Goal: Information Seeking & Learning: Learn about a topic

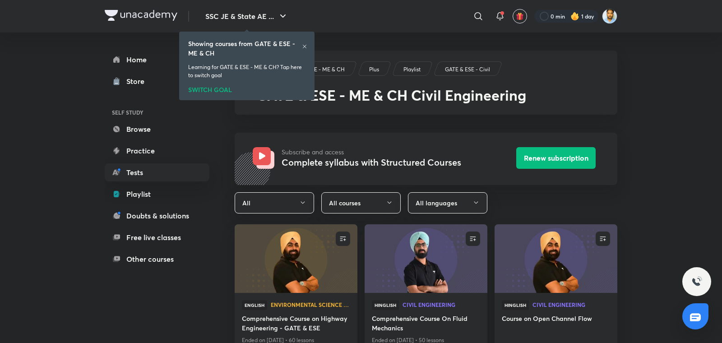
click at [302, 47] on icon at bounding box center [304, 46] width 5 height 5
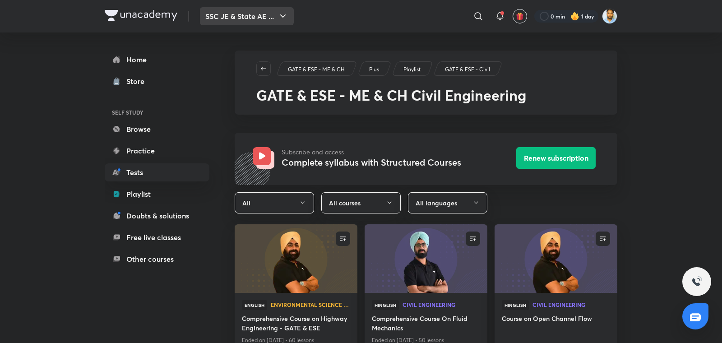
click at [274, 15] on button "SSC JE & State AE ..." at bounding box center [247, 16] width 94 height 18
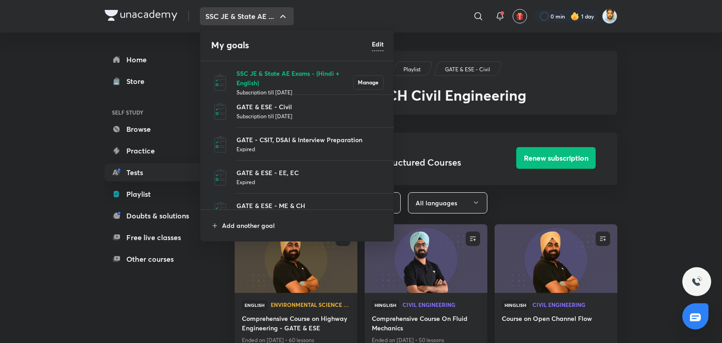
click at [263, 80] on p "SSC JE & State AE Exams - (Hindi + English)" at bounding box center [295, 78] width 117 height 19
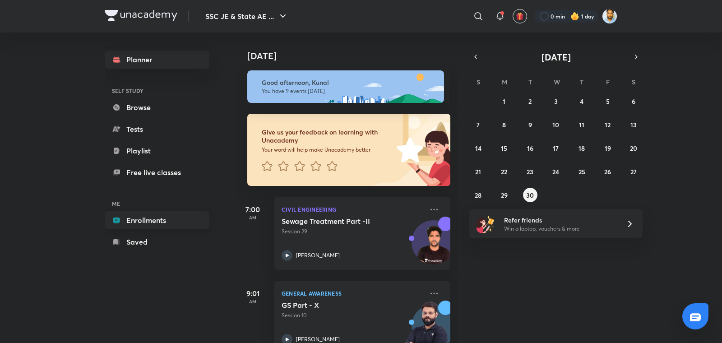
click at [142, 216] on link "Enrollments" at bounding box center [157, 220] width 105 height 18
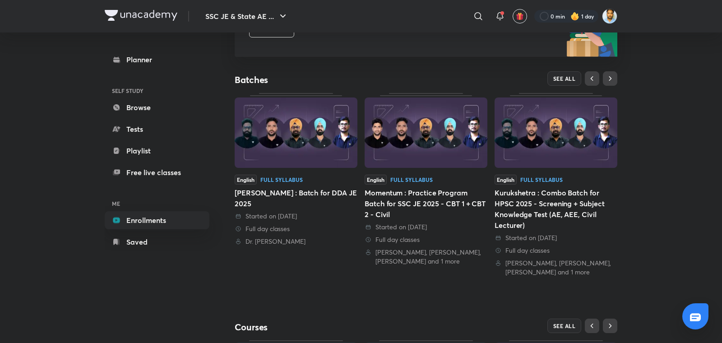
scroll to position [144, 0]
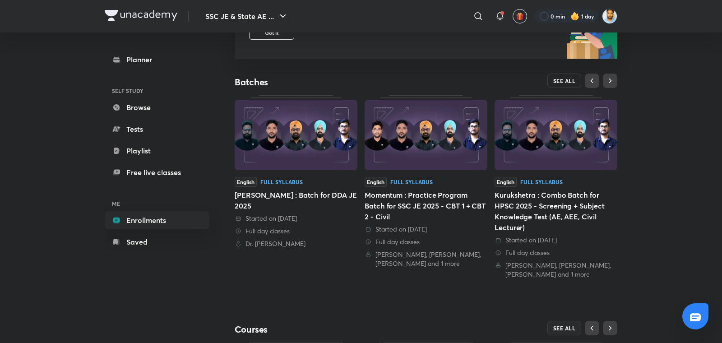
click at [570, 81] on span "SEE ALL" at bounding box center [564, 81] width 23 height 6
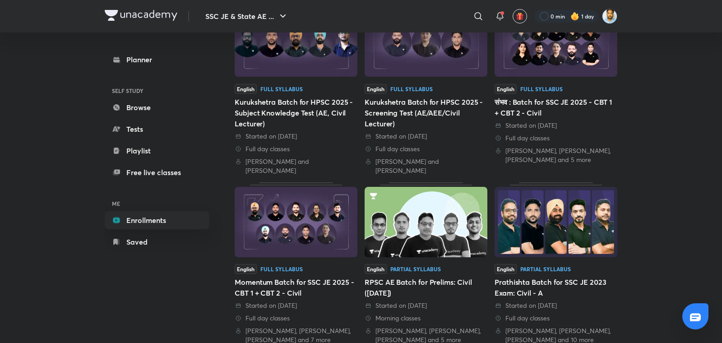
scroll to position [317, 0]
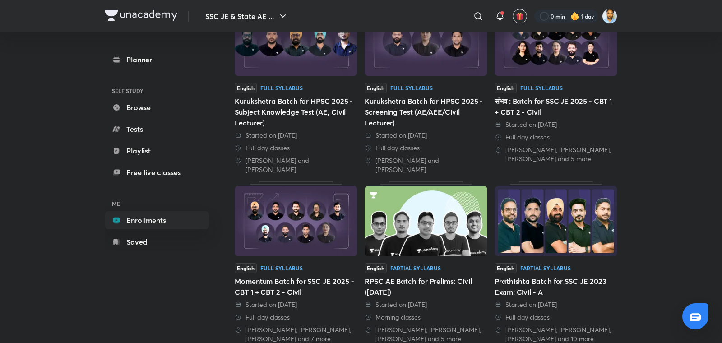
click at [311, 276] on div "Momentum Batch for SSC JE 2025 - CBT 1 + CBT 2 - Civil" at bounding box center [296, 287] width 123 height 22
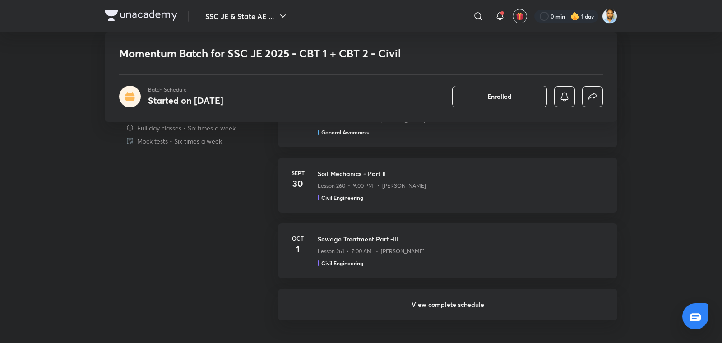
scroll to position [674, 0]
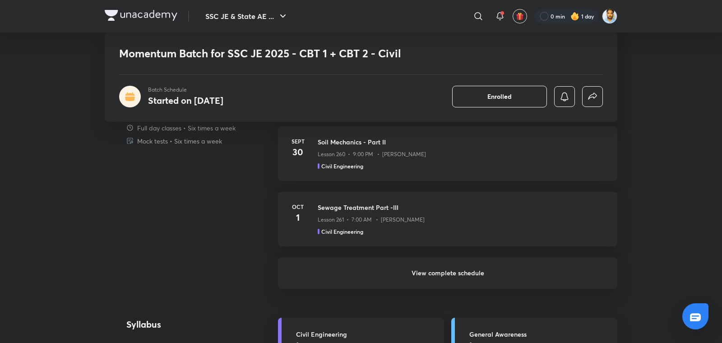
click at [460, 264] on h6 "View complete schedule" at bounding box center [447, 273] width 339 height 32
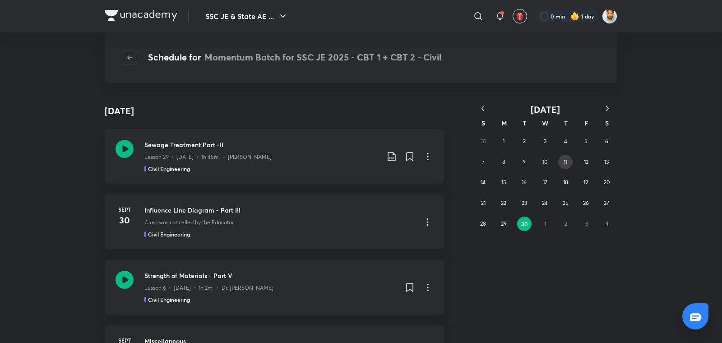
click at [562, 165] on button "11" at bounding box center [565, 162] width 14 height 14
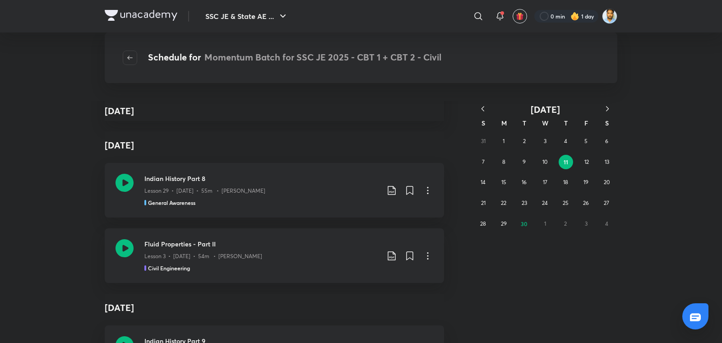
scroll to position [204, 0]
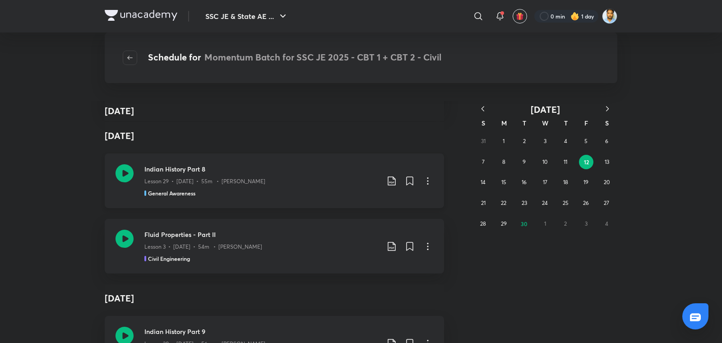
click at [320, 178] on div "Lesson 29 • Sept 12 • 55m • Amit Vijay" at bounding box center [261, 180] width 235 height 12
